Goal: Transaction & Acquisition: Purchase product/service

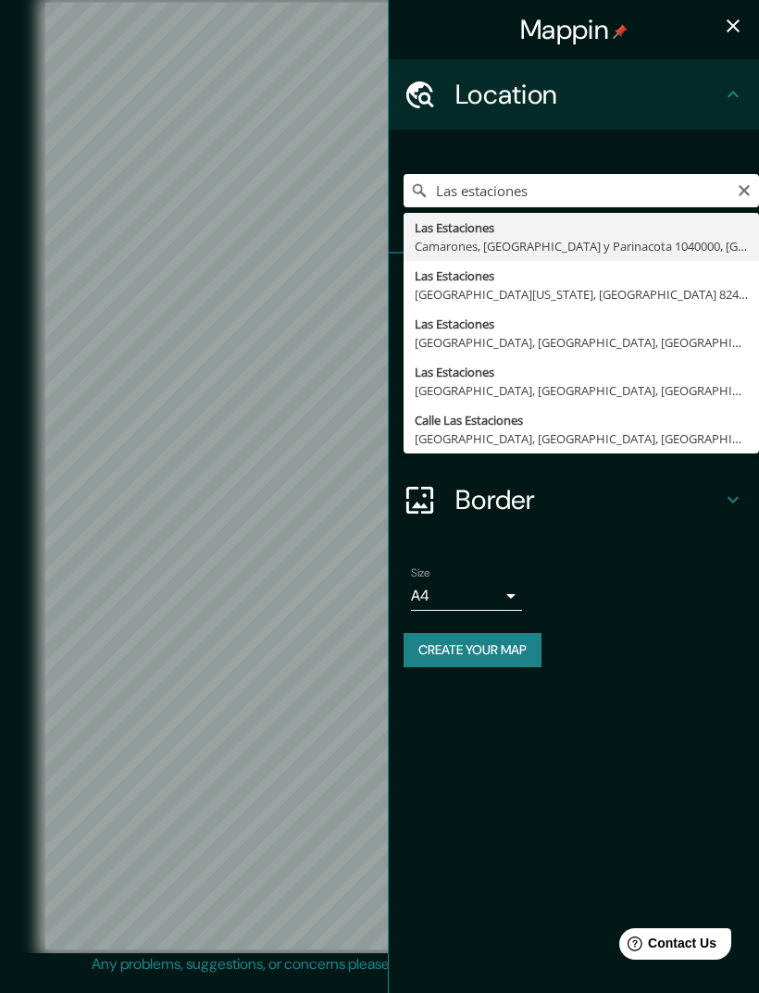
type input "Las estaciones"
click at [739, 194] on icon "Clear" at bounding box center [743, 190] width 11 height 11
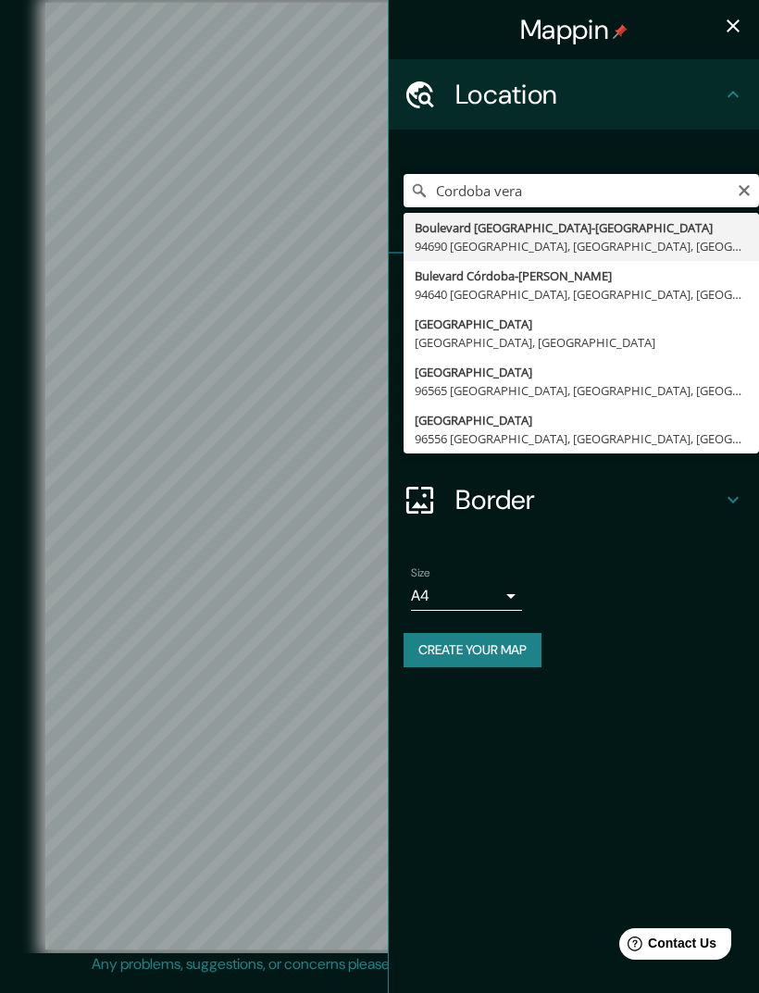
type input "Boulevard [GEOGRAPHIC_DATA]-[GEOGRAPHIC_DATA], 94690 [GEOGRAPHIC_DATA], [GEOGRA…"
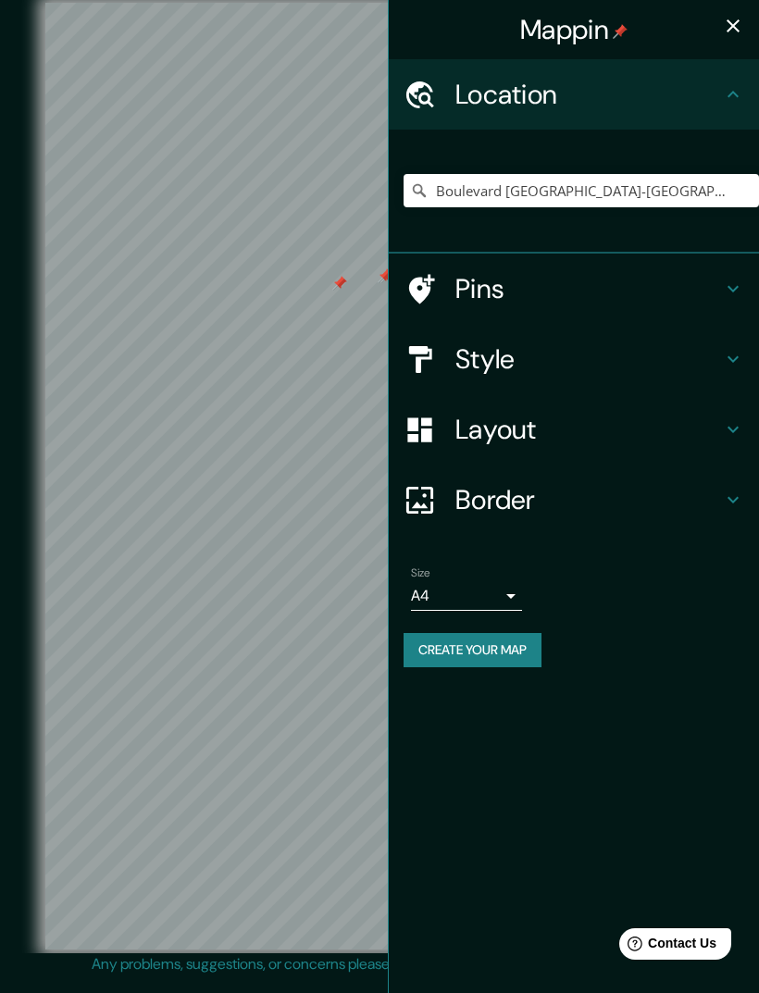
click at [497, 659] on button "Create your map" at bounding box center [472, 650] width 138 height 34
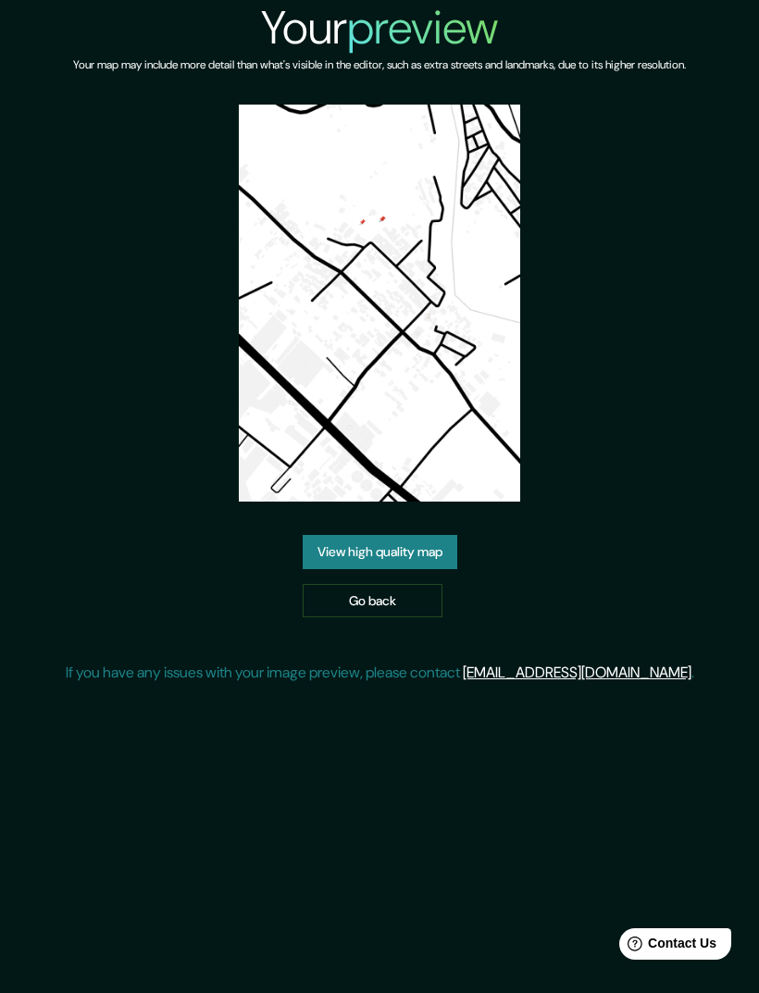
click at [417, 618] on link "Go back" at bounding box center [373, 601] width 140 height 34
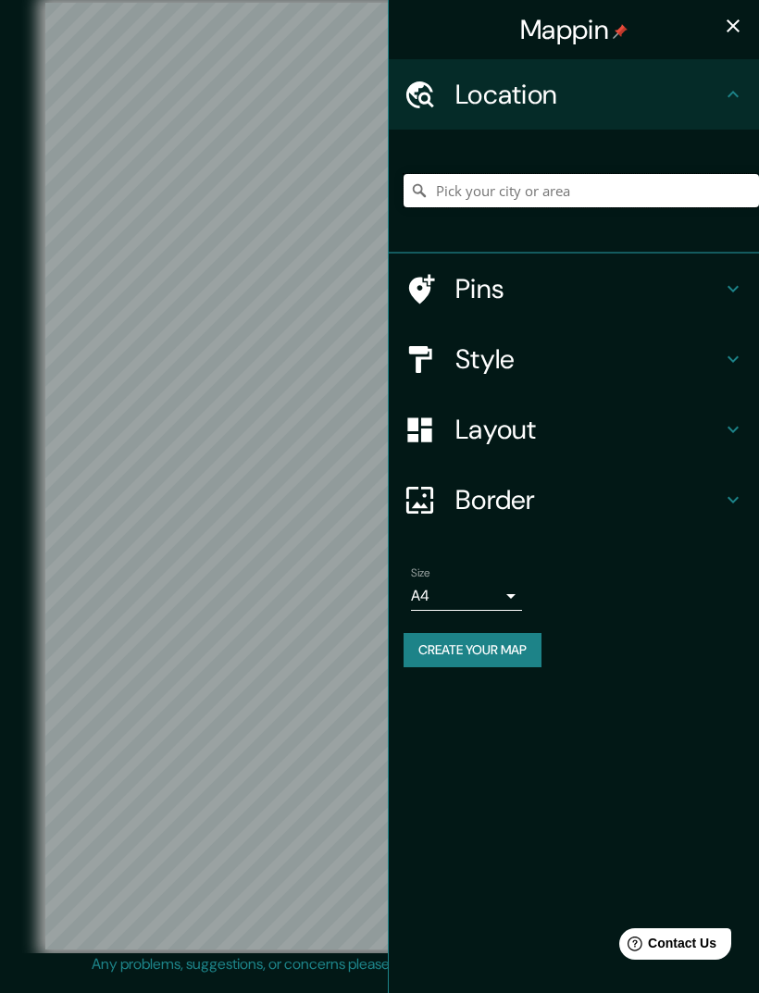
click at [686, 176] on input "Pick your city or area" at bounding box center [580, 190] width 355 height 33
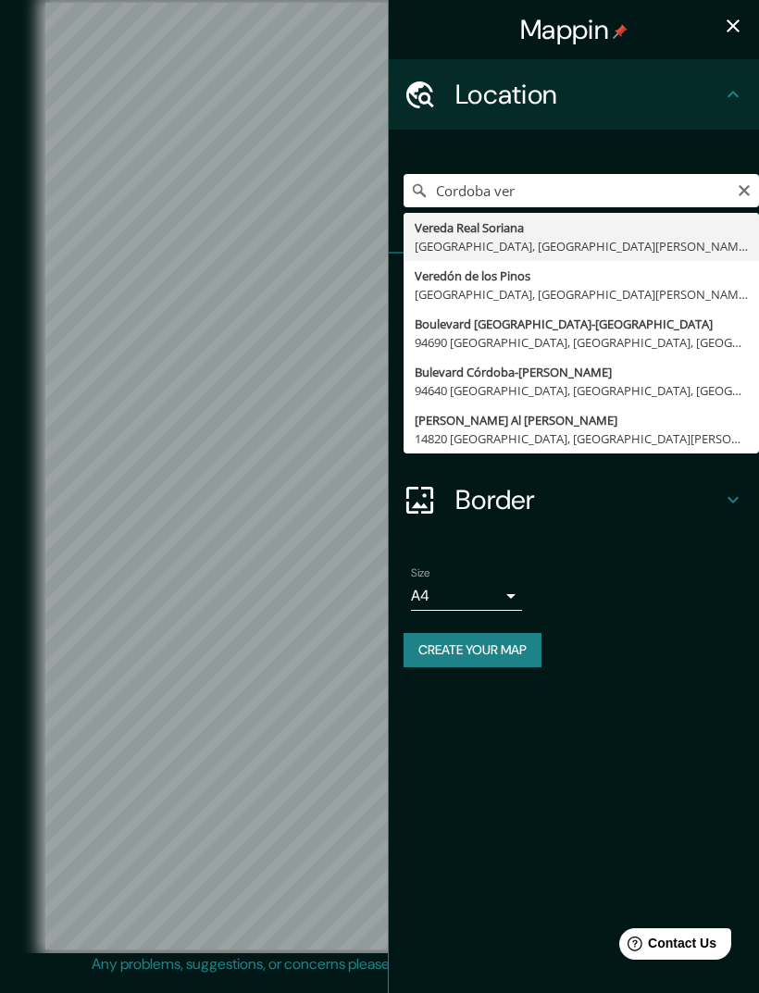
type input "Bulevard Córdoba-Peñuela, 94640 Córdoba, Estado de Veracruz, México"
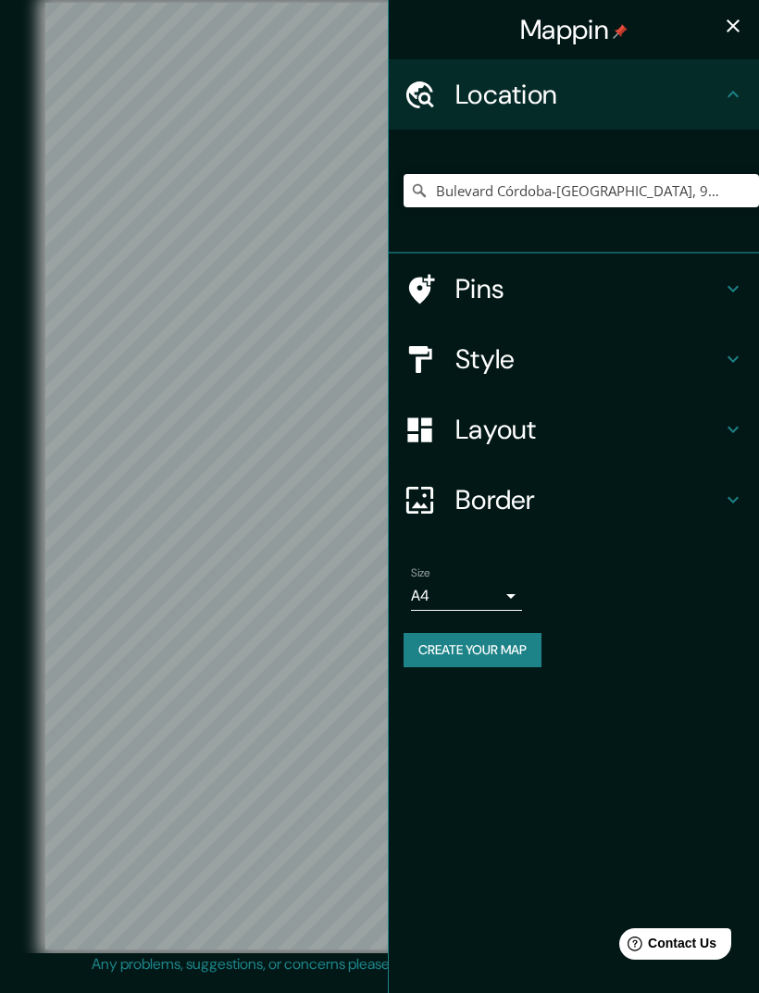
click at [694, 633] on div "Create your map" at bounding box center [573, 650] width 341 height 34
click at [527, 634] on button "Create your map" at bounding box center [472, 650] width 138 height 34
click at [476, 647] on button "Create your map" at bounding box center [472, 650] width 138 height 34
click at [489, 651] on button "Create your map" at bounding box center [472, 650] width 138 height 34
click at [493, 654] on button "Create your map" at bounding box center [472, 650] width 138 height 34
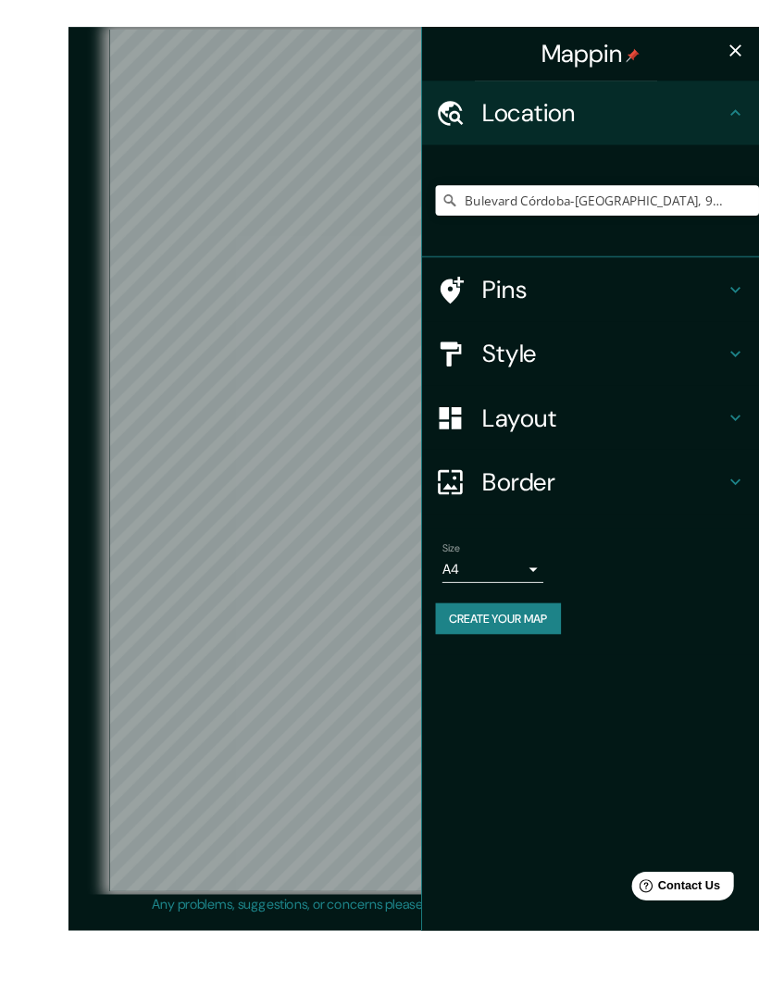
scroll to position [11, 0]
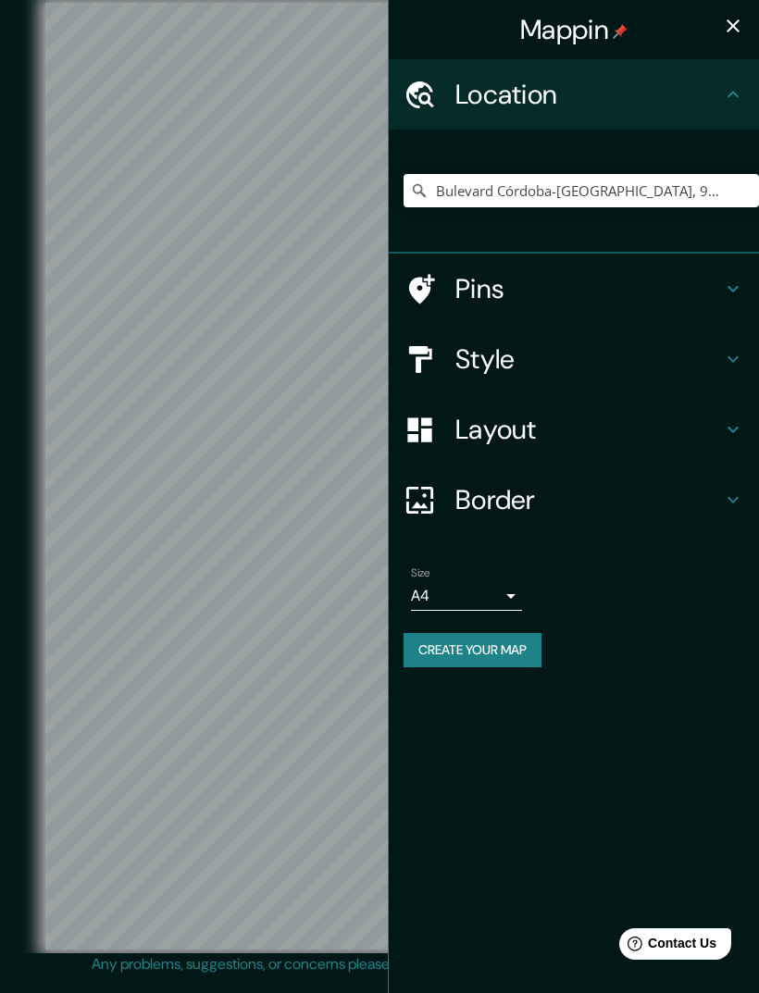
click at [513, 658] on button "Create your map" at bounding box center [472, 650] width 138 height 34
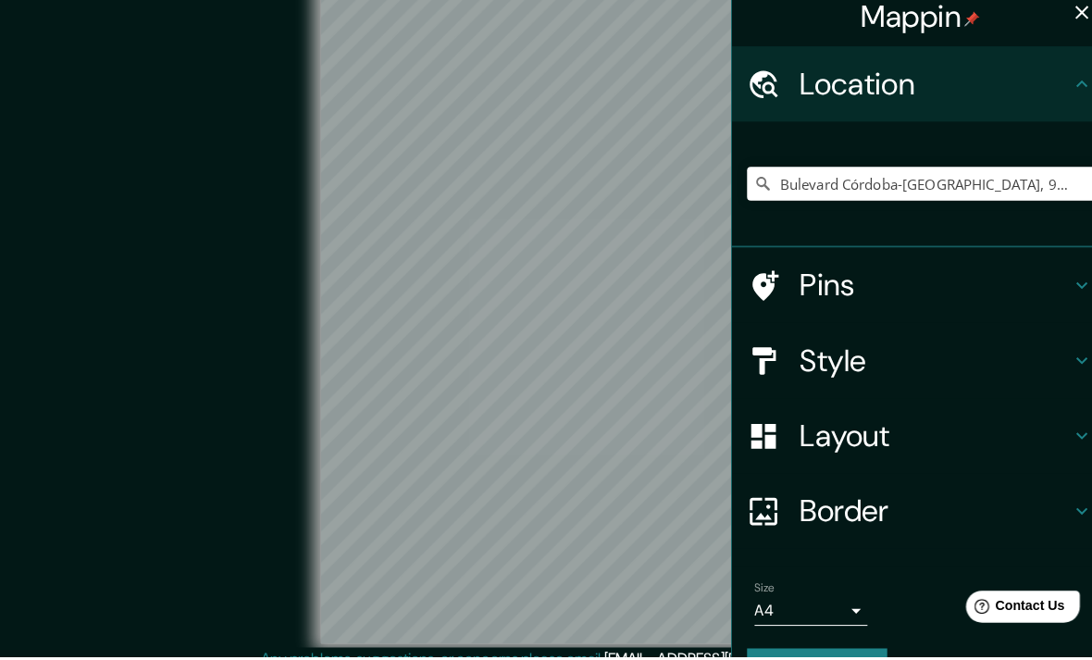
scroll to position [6, 0]
